Goal: Task Accomplishment & Management: Manage account settings

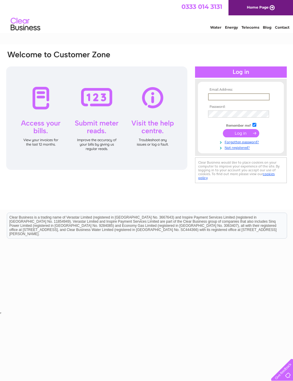
click at [226, 99] on input "text" at bounding box center [238, 96] width 61 height 7
type input "[EMAIL_ADDRESS][DOMAIN_NAME]"
click at [242, 137] on input "submit" at bounding box center [241, 133] width 36 height 8
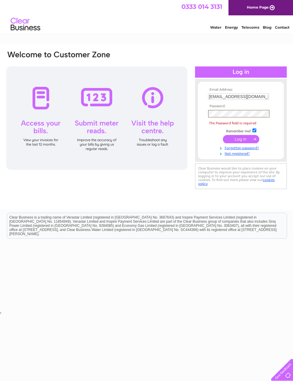
click at [255, 150] on link "Forgotten password?" at bounding box center [241, 148] width 67 height 6
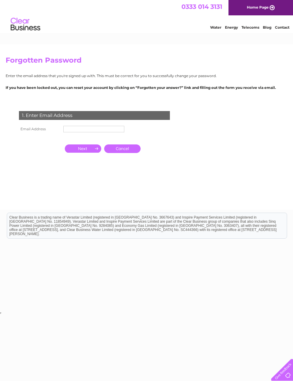
click at [78, 132] on input "text" at bounding box center [93, 129] width 61 height 7
click at [85, 153] on input "button" at bounding box center [83, 149] width 36 height 8
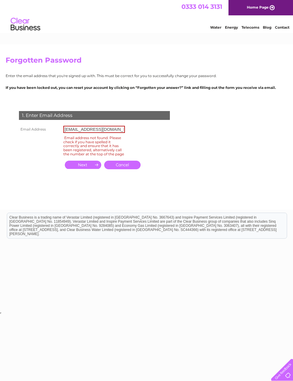
click at [121, 133] on input "heritagetattoodundee@gmail.com" at bounding box center [93, 129] width 61 height 7
type input "heritagetattoodundee@gmail.com"
click at [88, 169] on input "button" at bounding box center [83, 165] width 36 height 8
